Goal: Navigation & Orientation: Find specific page/section

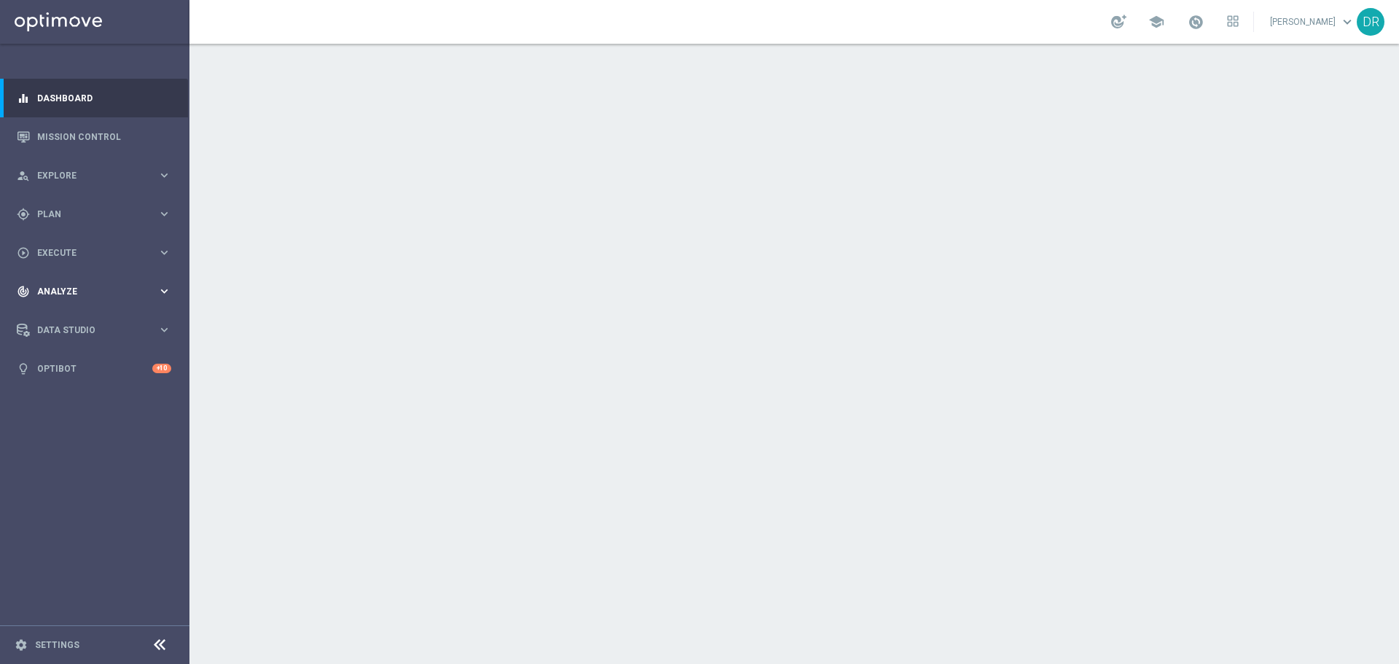
click at [87, 287] on span "Analyze" at bounding box center [97, 291] width 120 height 9
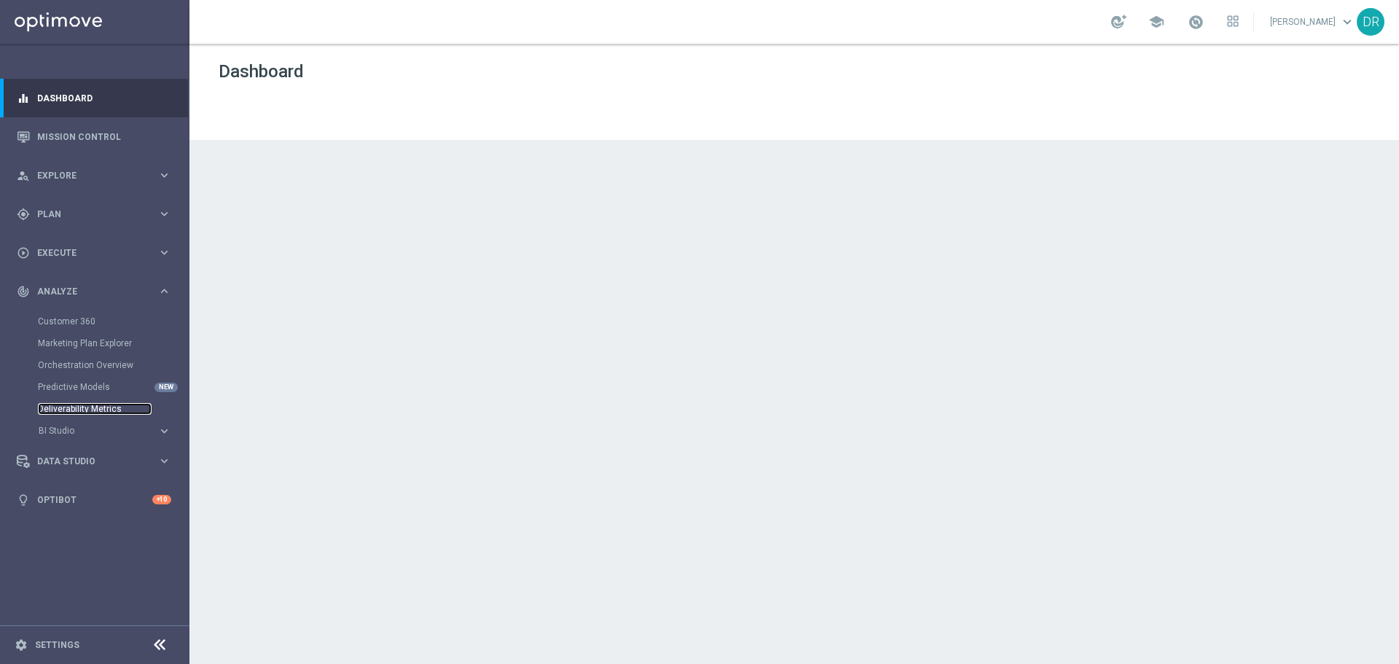
click at [91, 407] on link "Deliverability Metrics" at bounding box center [95, 409] width 114 height 12
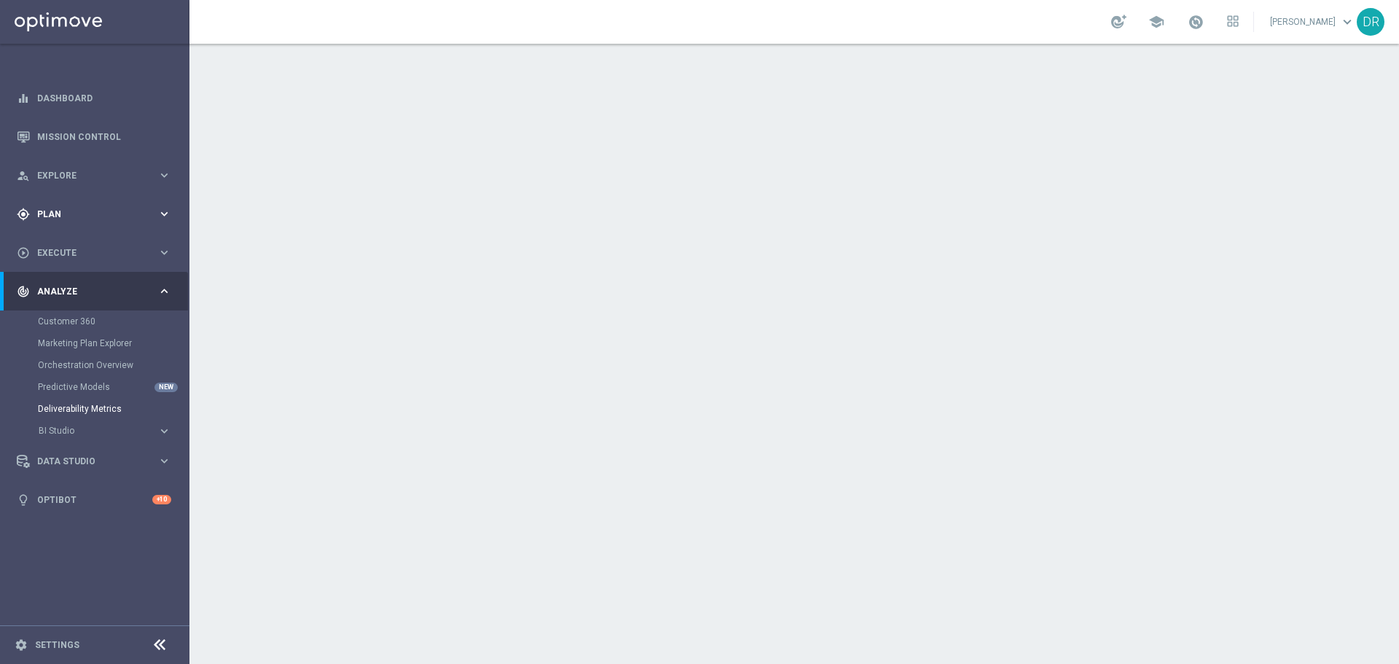
click at [58, 213] on span "Plan" at bounding box center [97, 214] width 120 height 9
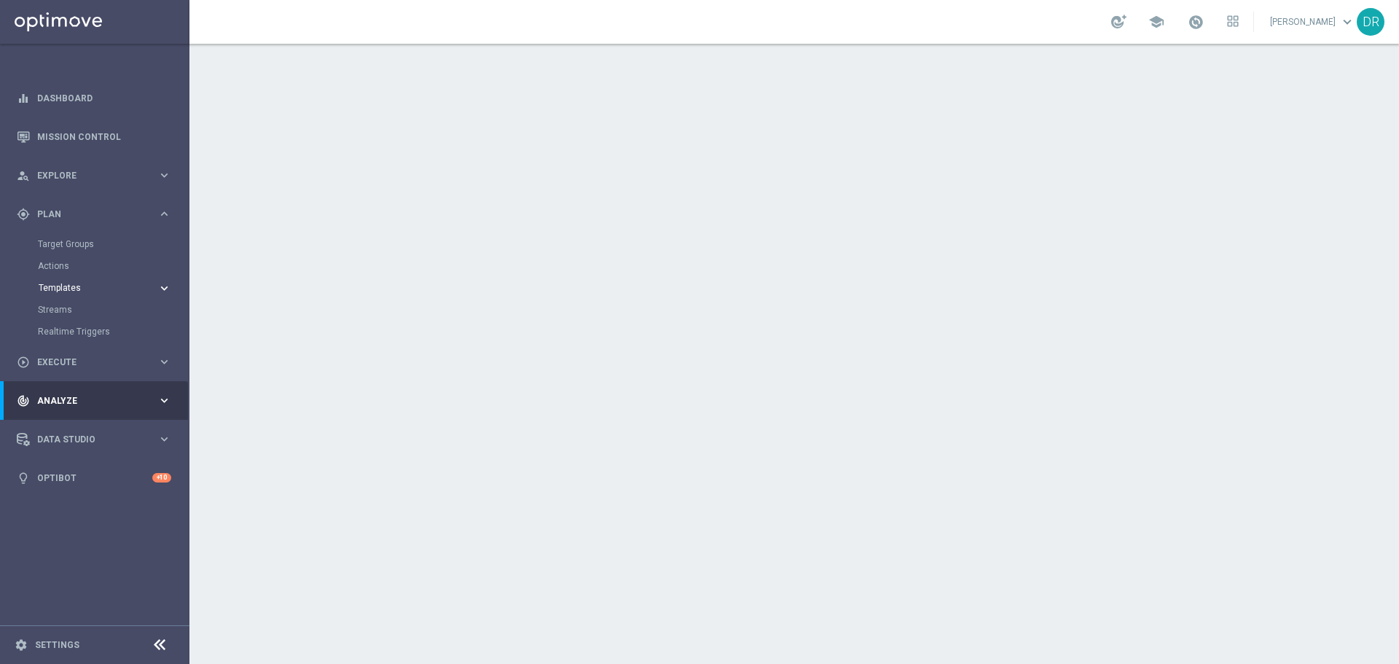
click at [67, 286] on span "Templates" at bounding box center [91, 287] width 104 height 9
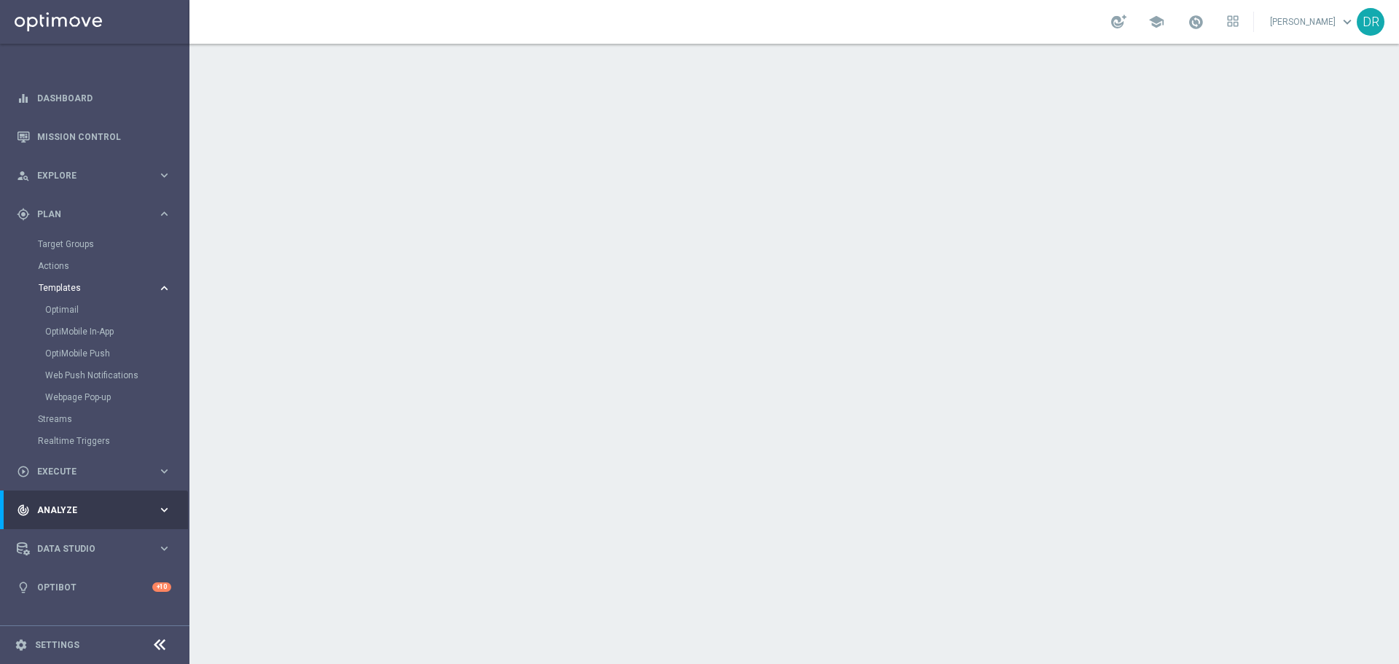
click at [170, 289] on icon "keyboard_arrow_right" at bounding box center [164, 288] width 14 height 14
